Goal: Task Accomplishment & Management: Manage account settings

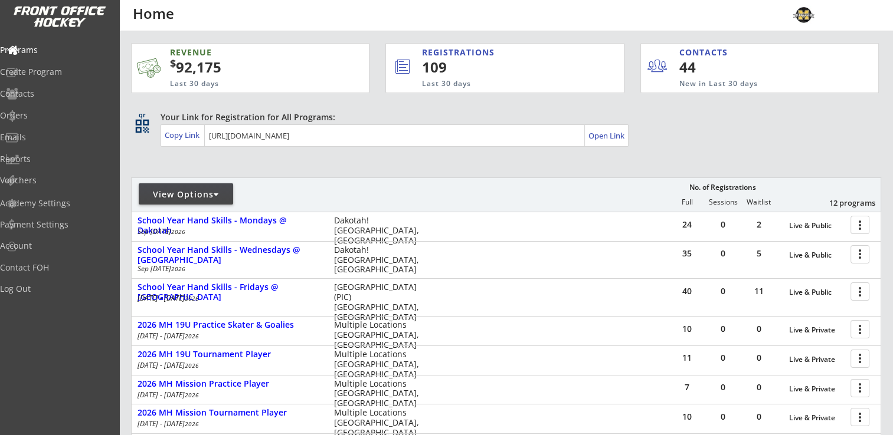
click at [212, 194] on div "View Options" at bounding box center [186, 195] width 94 height 12
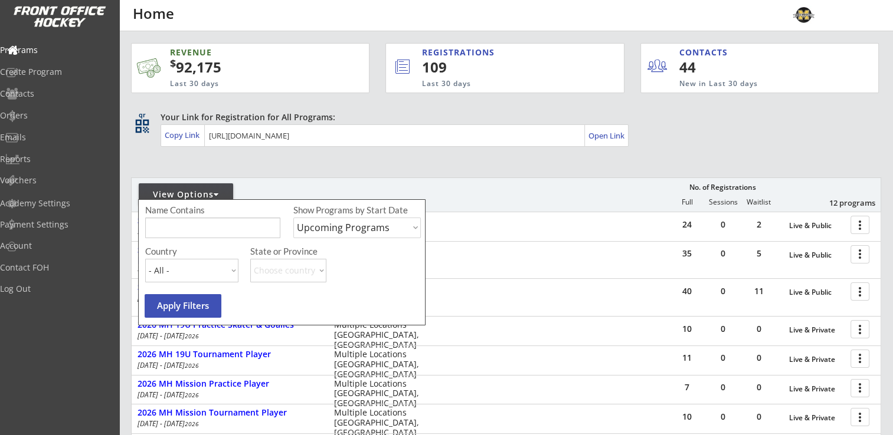
click at [333, 228] on select "Upcoming Programs Past Programs Specific Date Range" at bounding box center [356, 228] width 127 height 21
select select ""Past Programs""
click at [293, 218] on select "Upcoming Programs Past Programs Specific Date Range" at bounding box center [356, 228] width 127 height 21
click at [186, 307] on button "Apply Filters" at bounding box center [183, 306] width 77 height 24
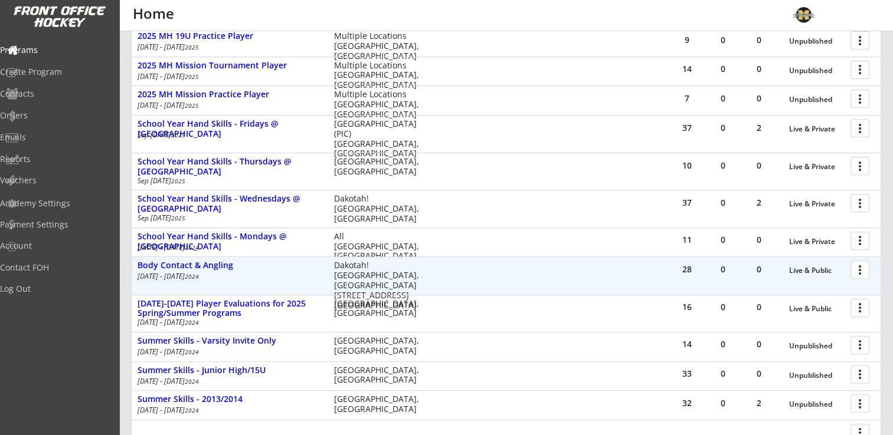
scroll to position [472, 0]
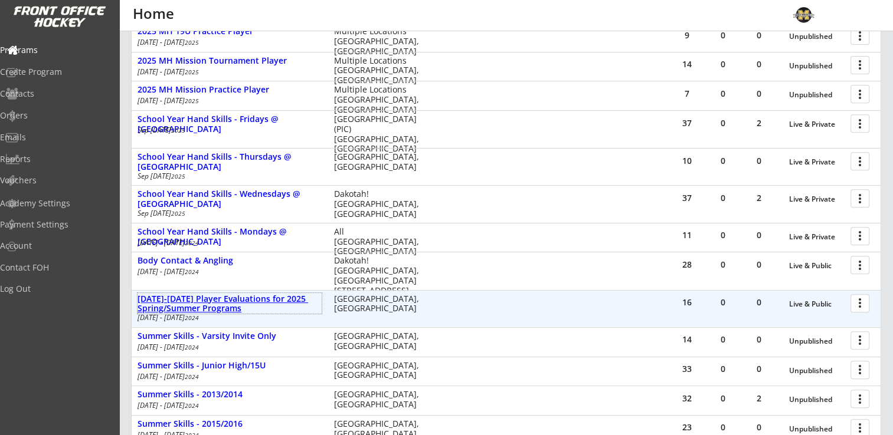
click at [211, 308] on div "[DATE]-[DATE] Player Evaluations for 2025 Spring/Summer Programs" at bounding box center [229, 304] width 184 height 20
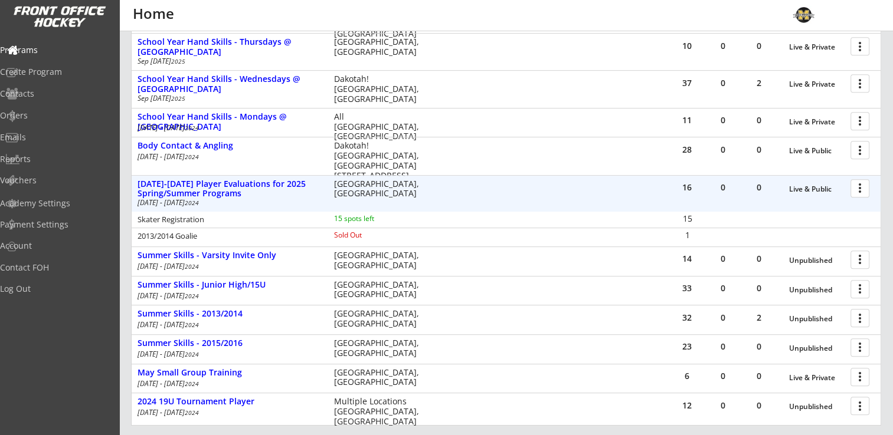
scroll to position [590, 0]
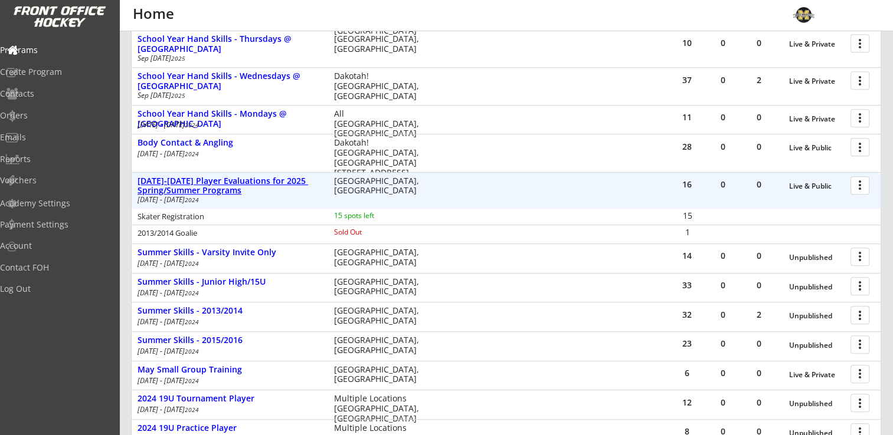
click at [222, 185] on div "[DATE]-[DATE] Player Evaluations for 2025 Spring/Summer Programs" at bounding box center [229, 186] width 184 height 20
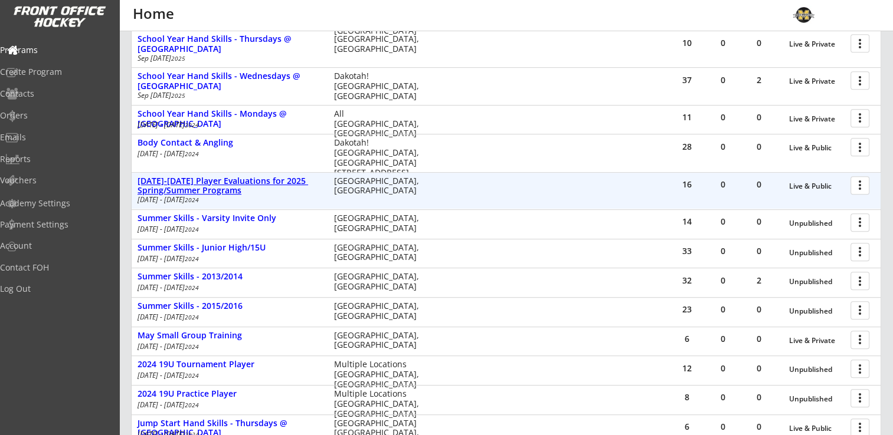
click at [223, 185] on div "[DATE]-[DATE] Player Evaluations for 2025 Spring/Summer Programs" at bounding box center [229, 186] width 184 height 20
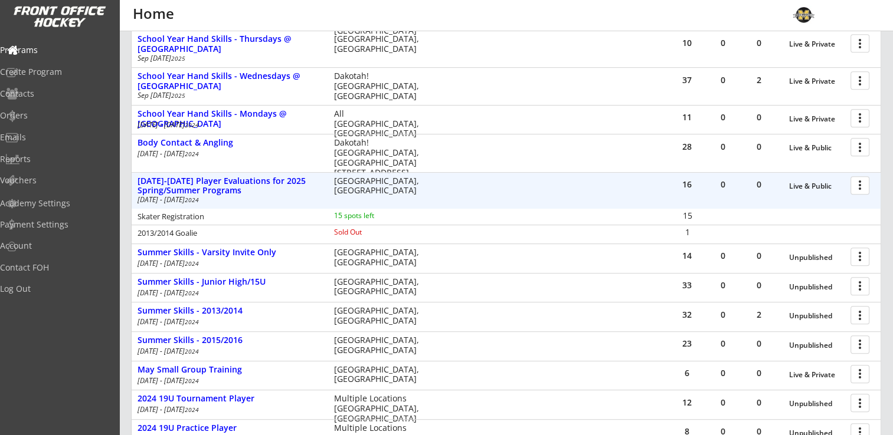
click at [863, 186] on div at bounding box center [862, 185] width 21 height 21
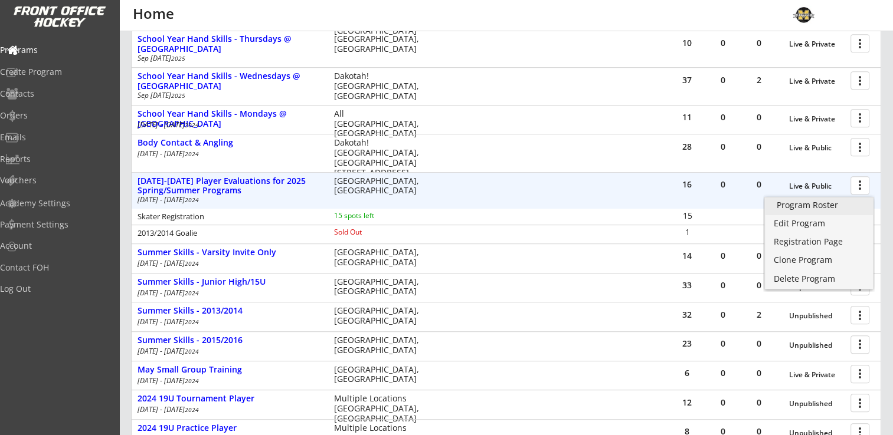
click at [827, 203] on div "Program Roster" at bounding box center [819, 205] width 84 height 8
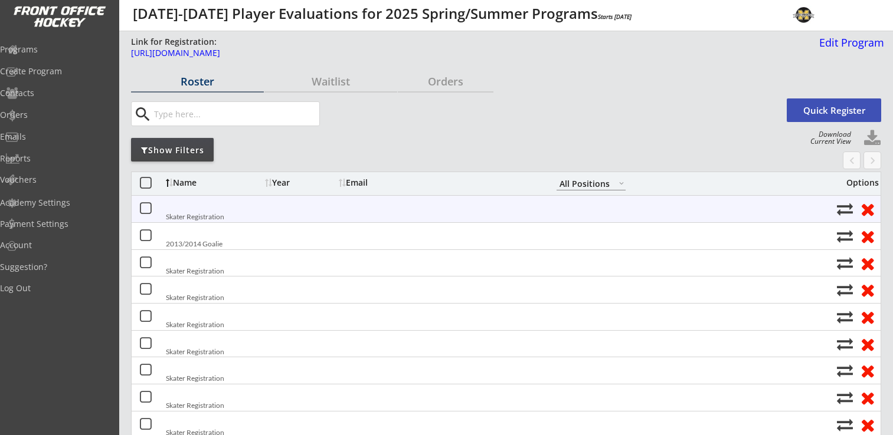
select select ""All Positions""
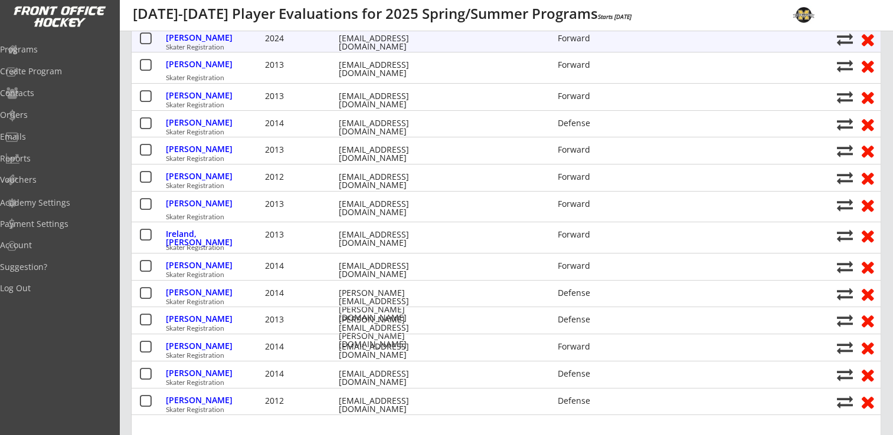
scroll to position [236, 0]
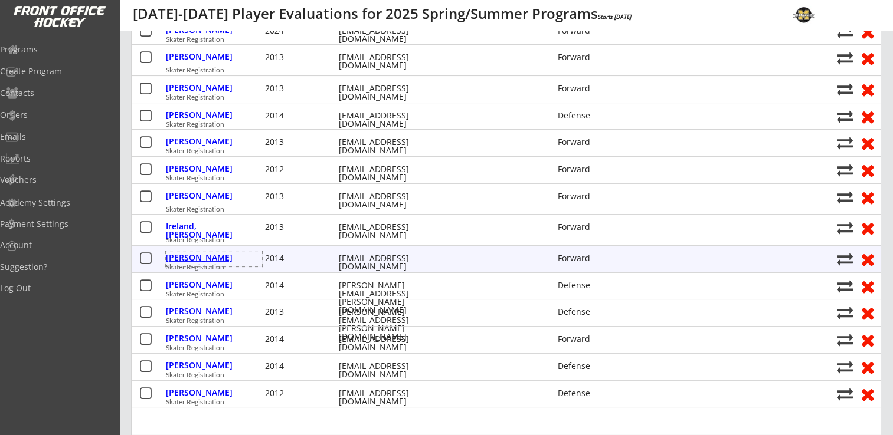
click at [192, 257] on div "[PERSON_NAME]" at bounding box center [214, 258] width 96 height 8
select select ""Forward""
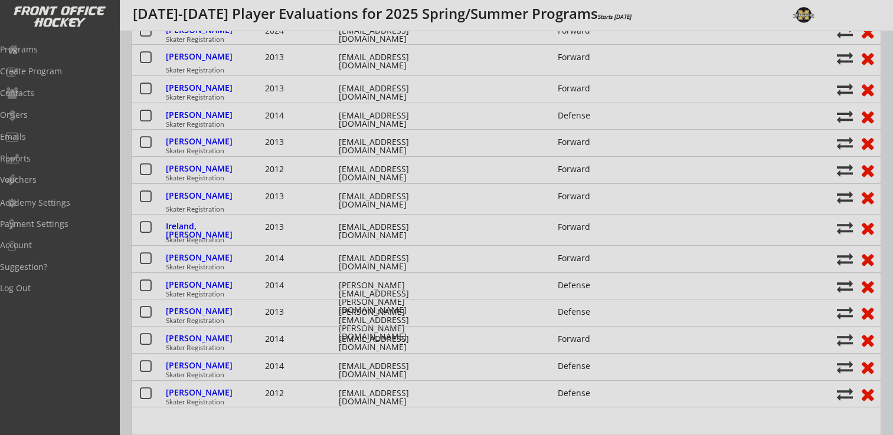
type input "[DEMOGRAPHIC_DATA]"
type input "none"
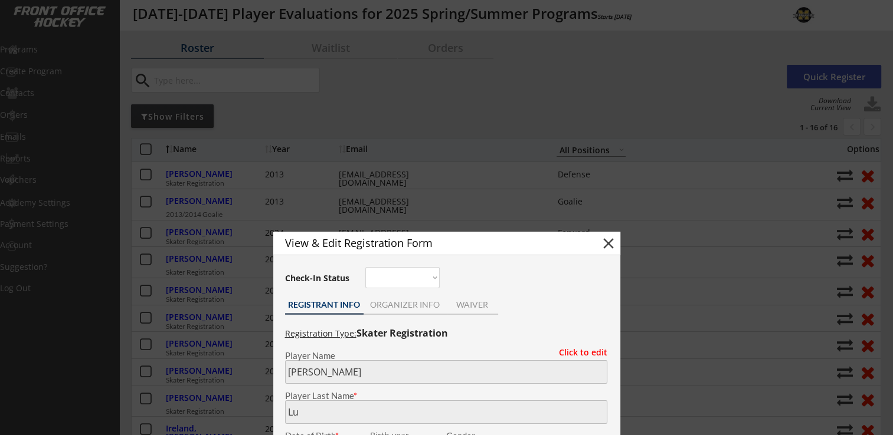
scroll to position [0, 0]
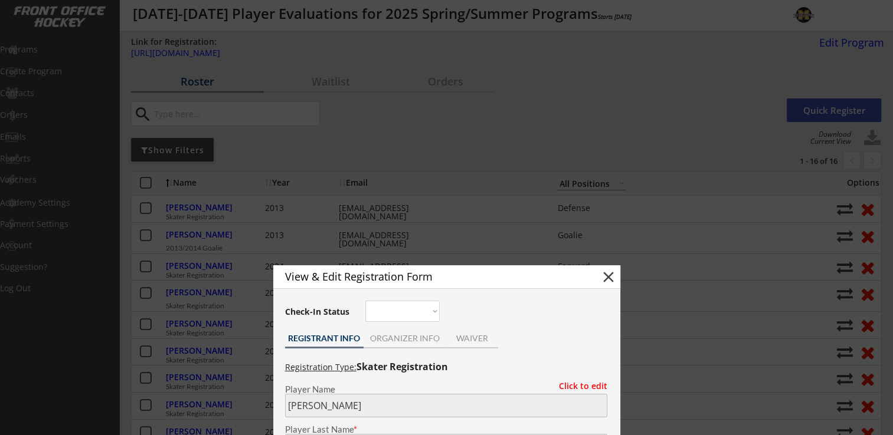
click at [418, 333] on div "ORGANIZER INFO" at bounding box center [404, 340] width 83 height 18
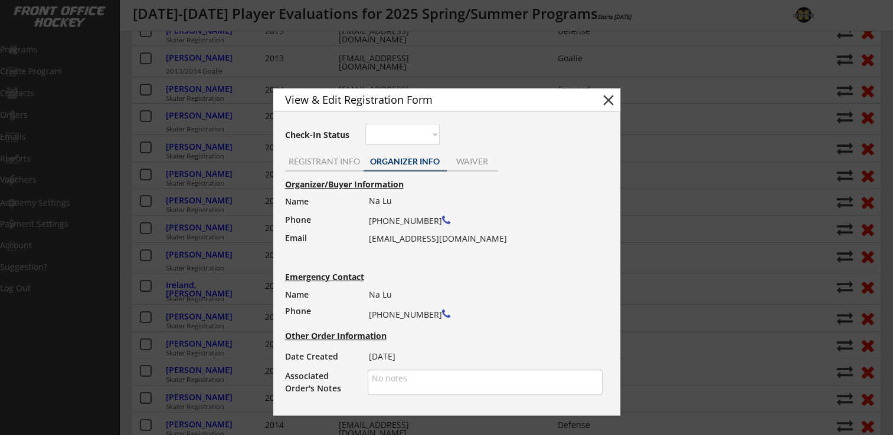
scroll to position [59, 0]
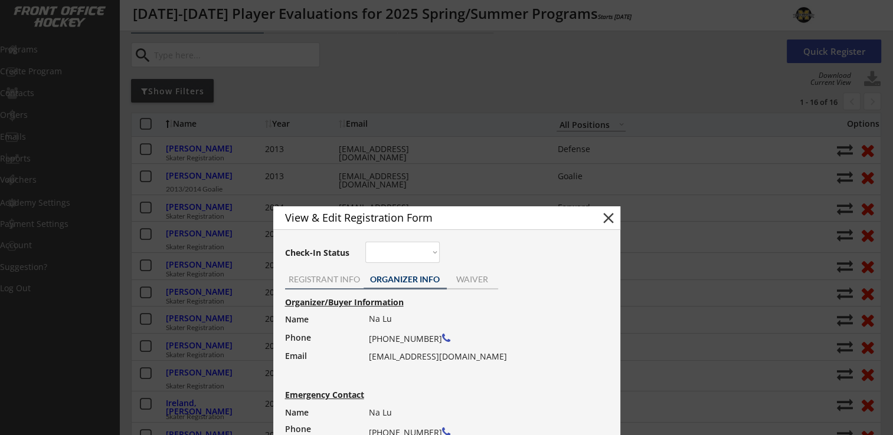
click at [307, 287] on div "REGISTRANT INFO" at bounding box center [324, 281] width 78 height 18
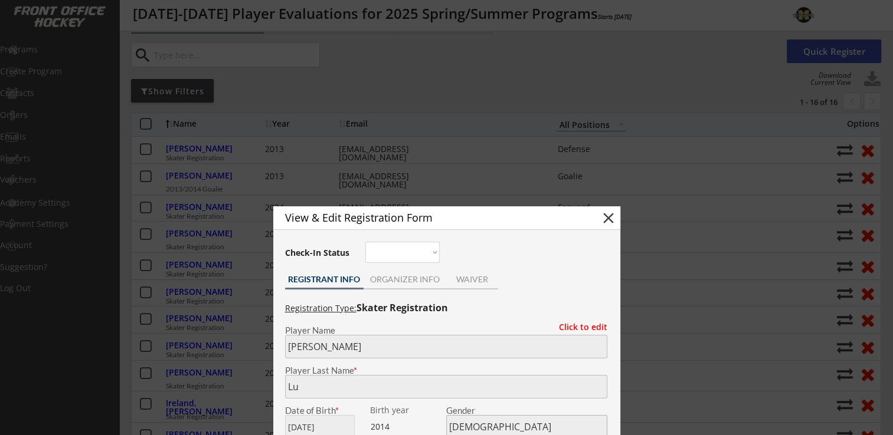
scroll to position [177, 0]
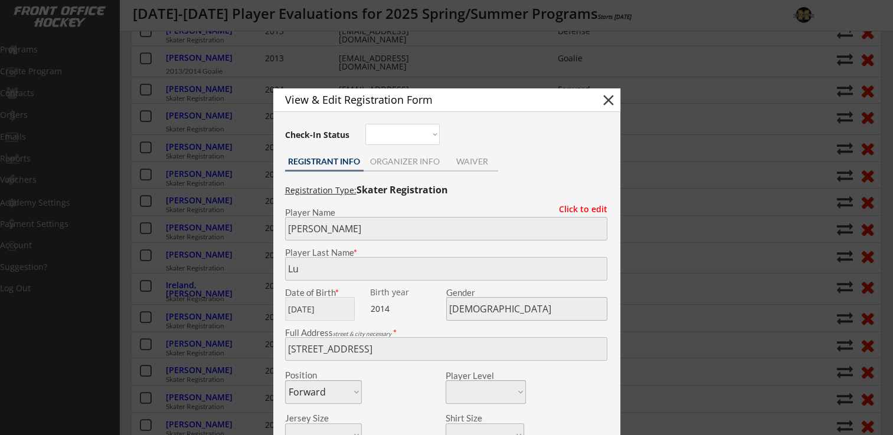
click at [609, 103] on button "close" at bounding box center [609, 100] width 18 height 18
select select ""PLACEHOLDER_1427118222253""
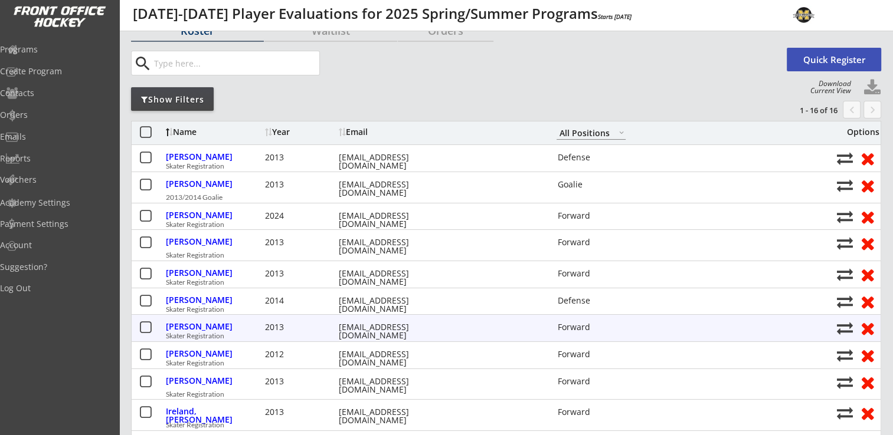
scroll to position [0, 0]
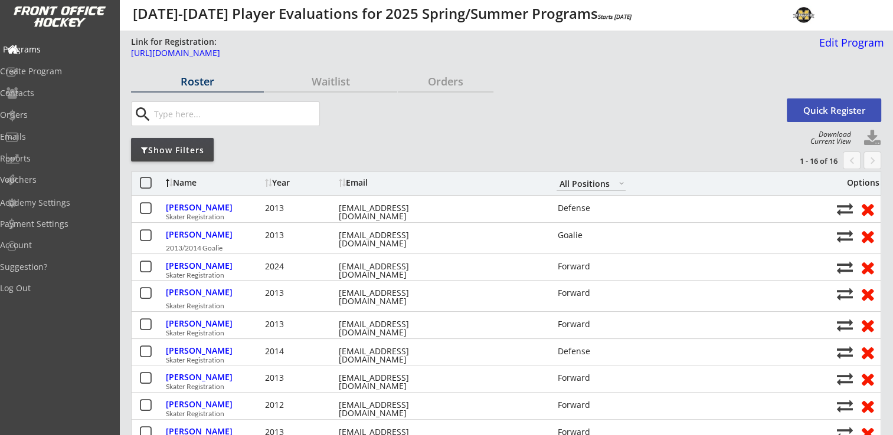
click at [42, 51] on div "Programs" at bounding box center [56, 49] width 106 height 8
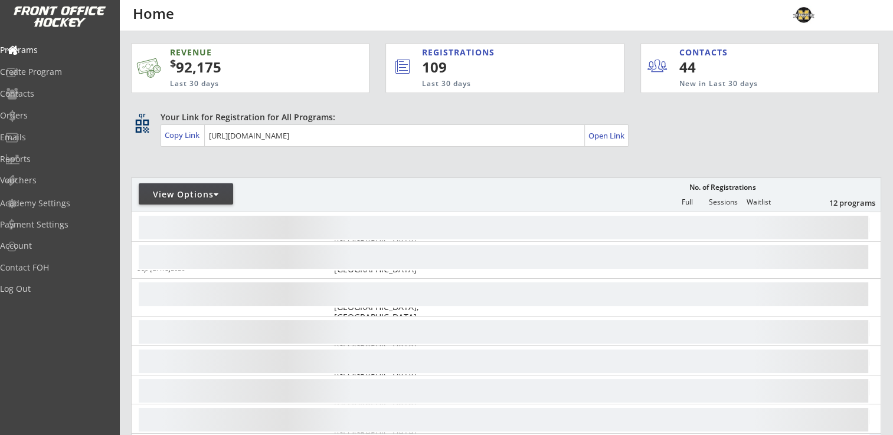
scroll to position [223, 0]
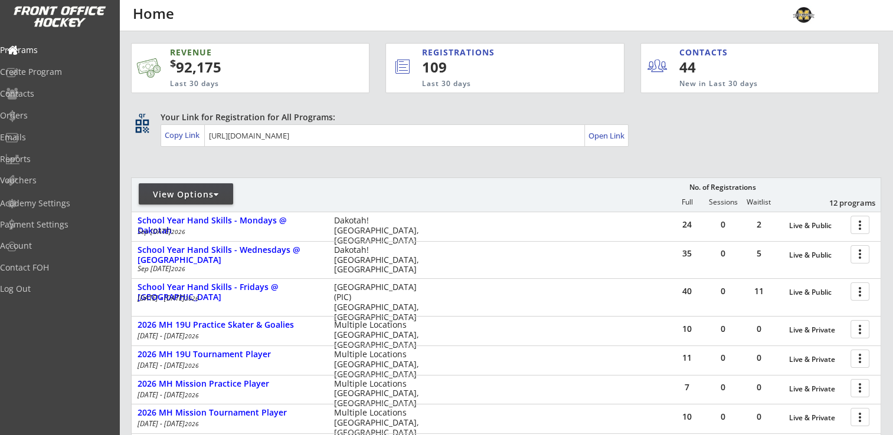
click at [167, 195] on div "View Options" at bounding box center [186, 195] width 94 height 12
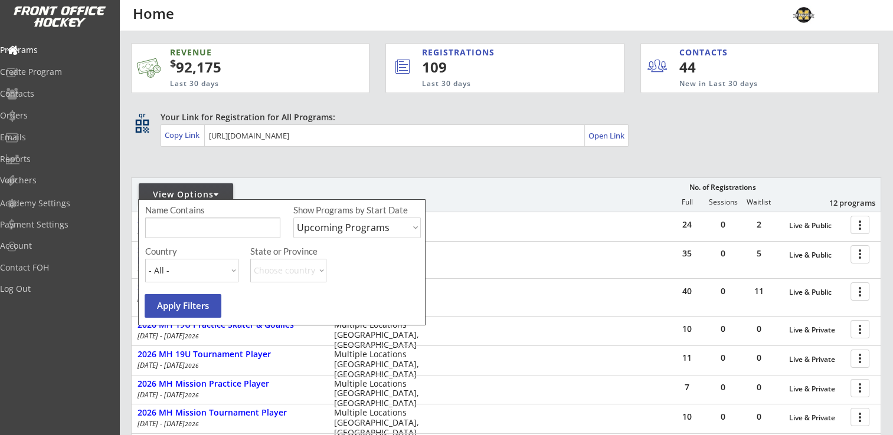
click at [340, 237] on select "Upcoming Programs Past Programs Specific Date Range" at bounding box center [356, 228] width 127 height 21
select select ""Past Programs""
click at [293, 218] on select "Upcoming Programs Past Programs Specific Date Range" at bounding box center [356, 228] width 127 height 21
click at [185, 300] on button "Apply Filters" at bounding box center [183, 306] width 77 height 24
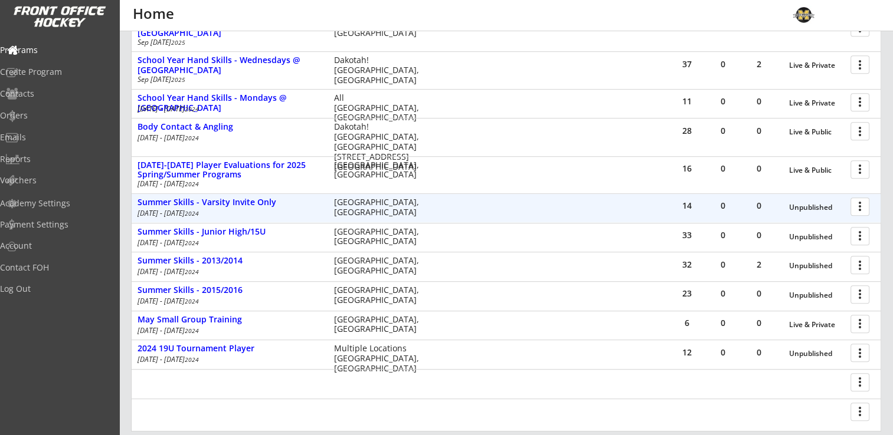
scroll to position [620, 0]
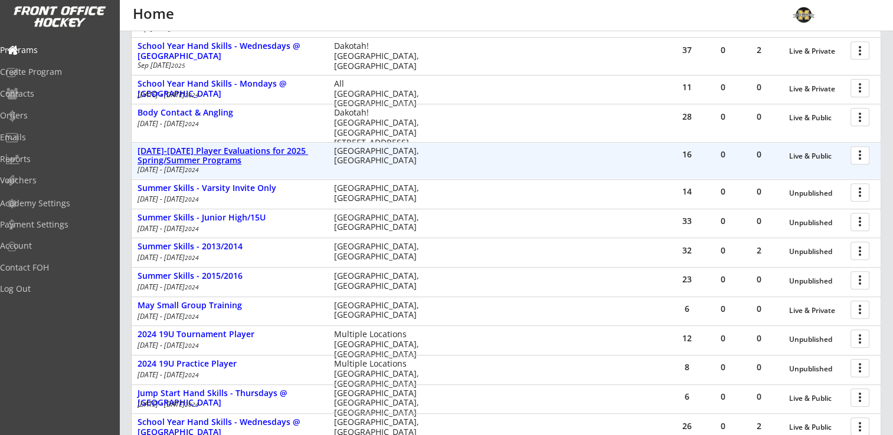
click at [221, 153] on div "[DATE]-[DATE] Player Evaluations for 2025 Spring/Summer Programs" at bounding box center [229, 156] width 184 height 20
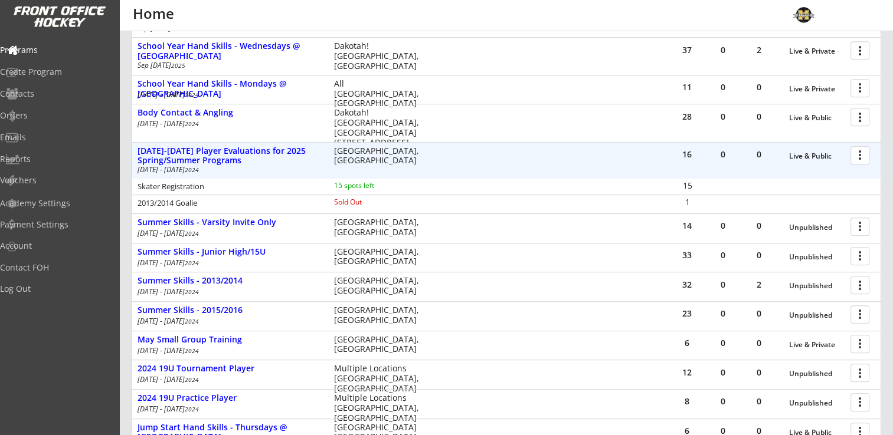
click at [865, 155] on div at bounding box center [862, 155] width 21 height 21
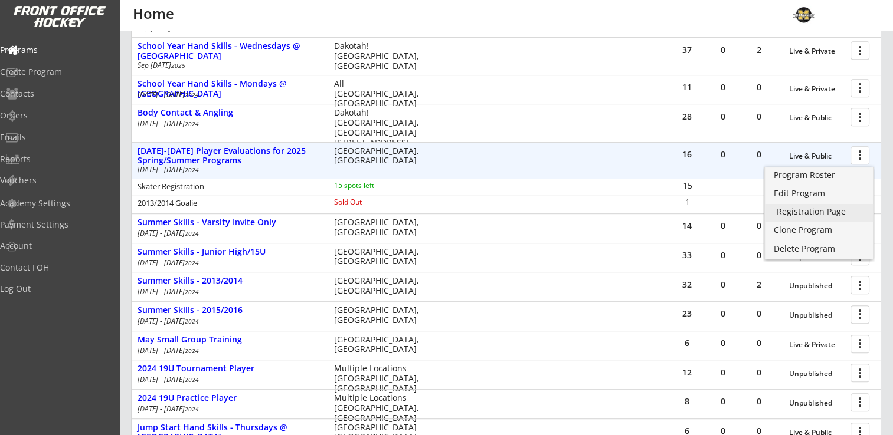
click at [828, 211] on div "Registration Page" at bounding box center [819, 212] width 84 height 8
click at [805, 195] on div "Edit Program" at bounding box center [819, 193] width 84 height 8
